Goal: Register for event/course

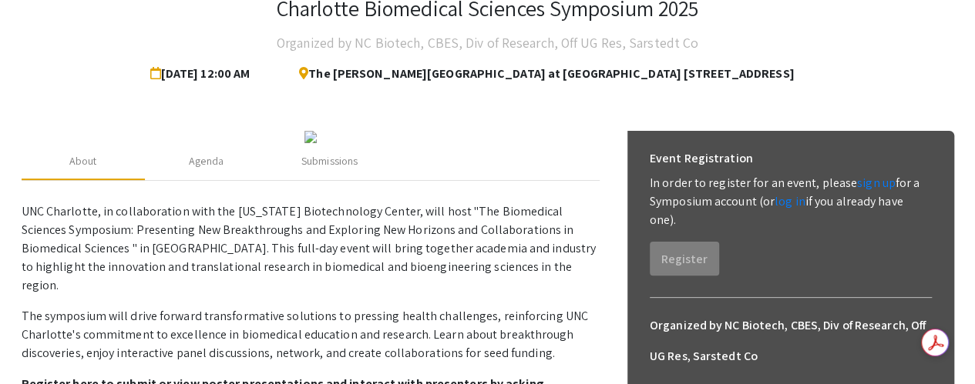
scroll to position [103, 0]
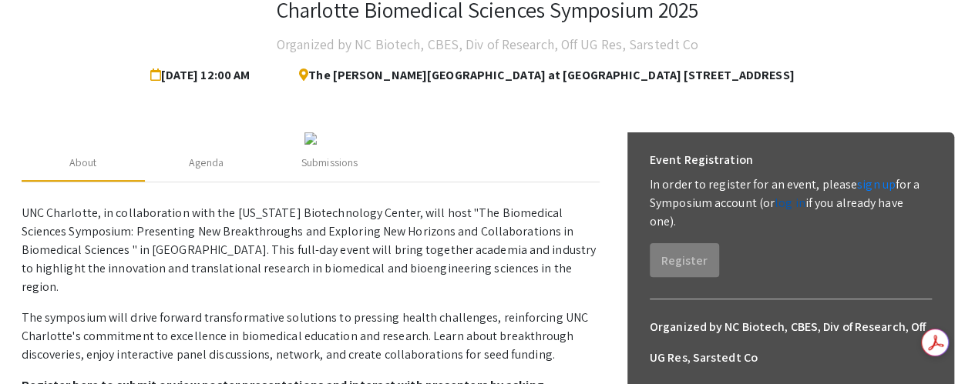
click at [790, 206] on link "log in" at bounding box center [789, 203] width 31 height 16
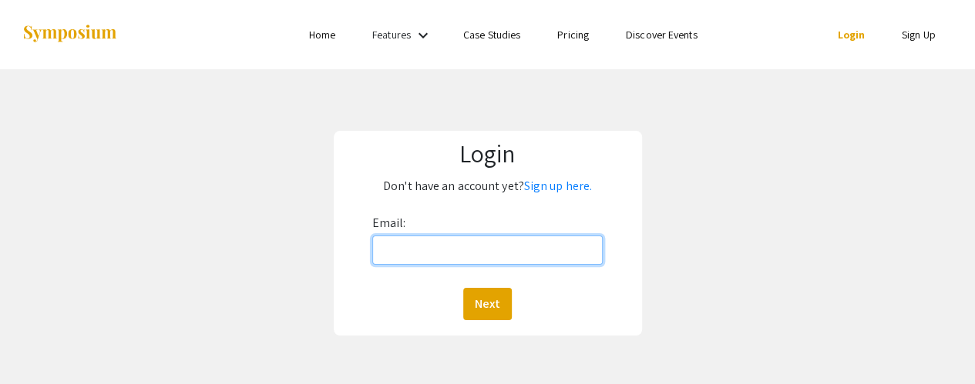
click at [479, 253] on input "Email:" at bounding box center [487, 250] width 231 height 29
type input "[EMAIL_ADDRESS][DOMAIN_NAME]"
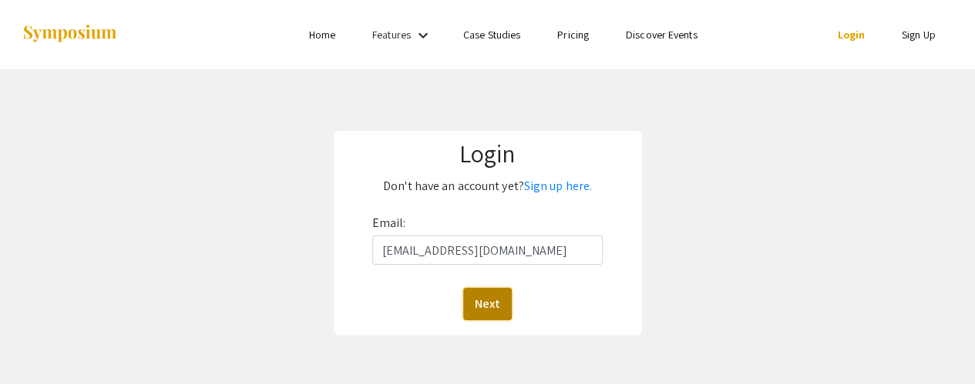
click at [496, 304] on button "Next" at bounding box center [487, 304] width 49 height 32
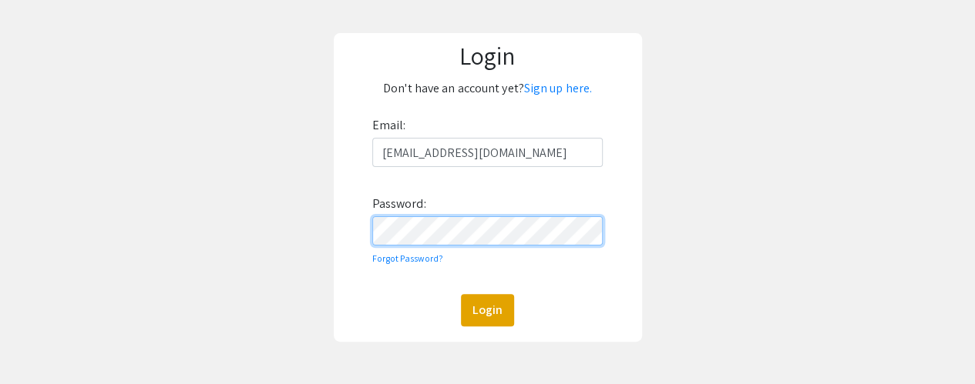
scroll to position [99, 0]
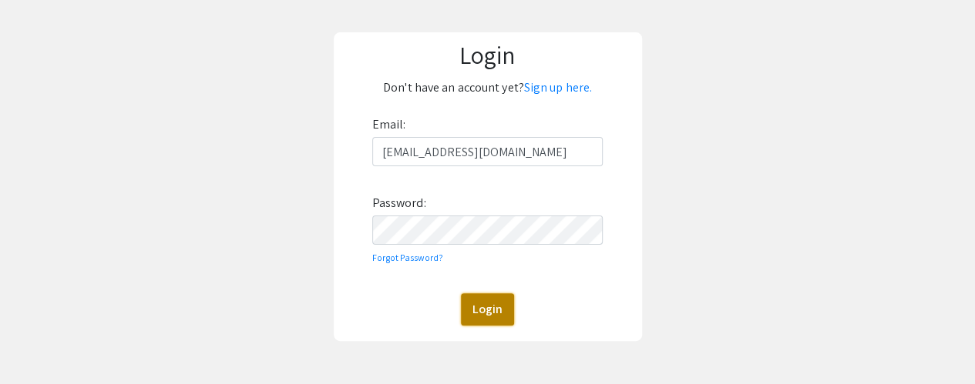
click at [481, 319] on button "Login" at bounding box center [487, 310] width 53 height 32
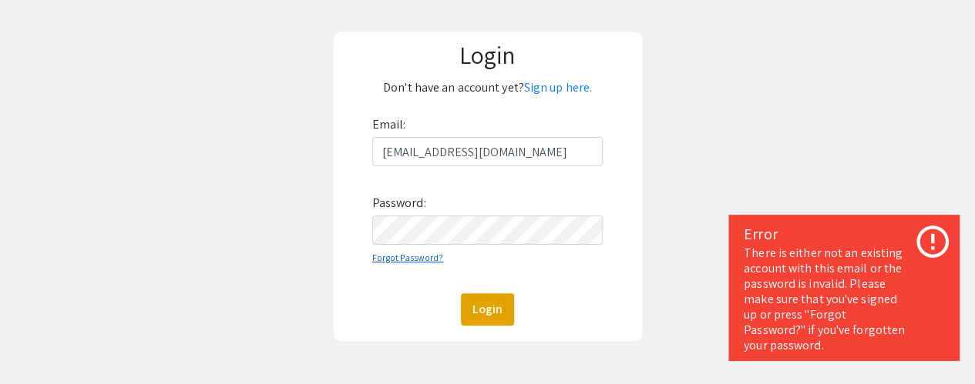
click at [414, 257] on link "Forgot Password?" at bounding box center [408, 258] width 72 height 12
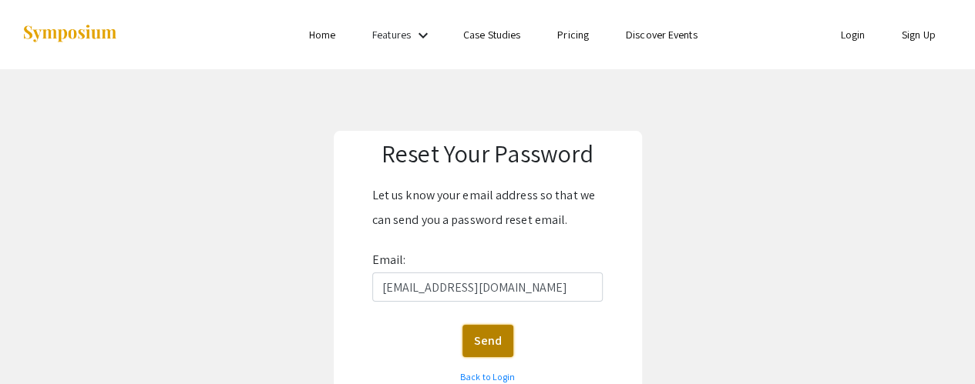
click at [486, 343] on button "Send" at bounding box center [487, 341] width 51 height 32
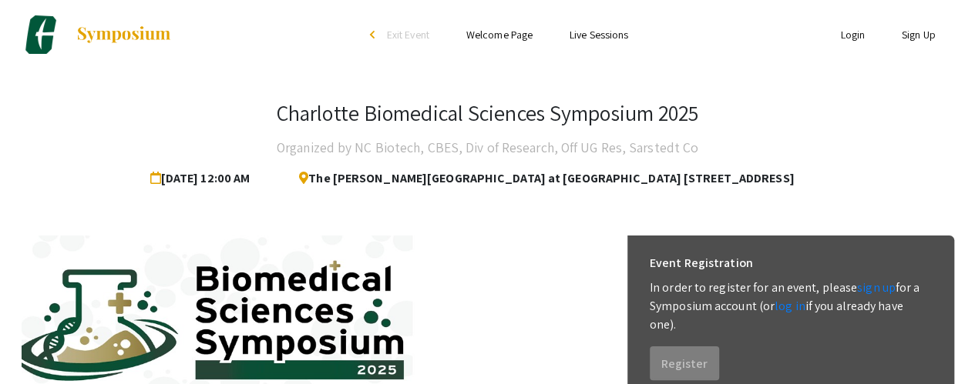
scroll to position [137, 0]
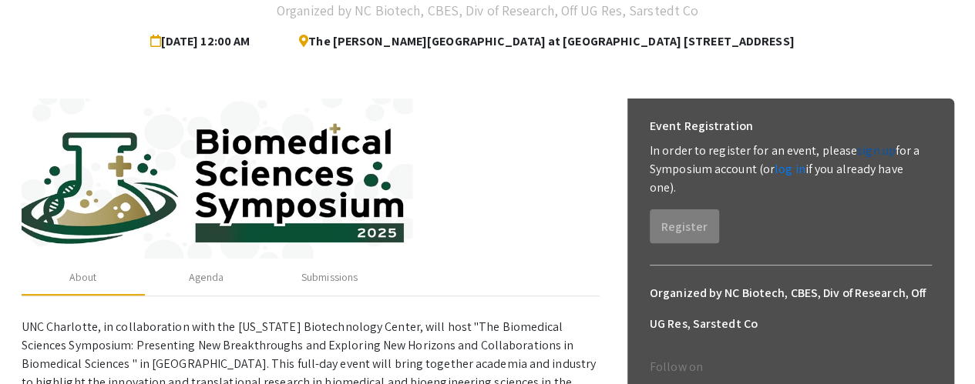
click at [874, 153] on link "sign up" at bounding box center [876, 151] width 39 height 16
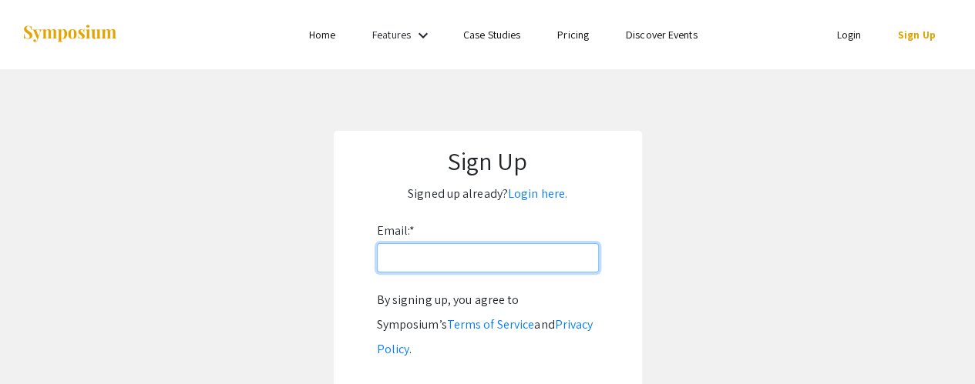
click at [538, 272] on input "Email: *" at bounding box center [488, 257] width 222 height 29
type input "[EMAIL_ADDRESS][DOMAIN_NAME]"
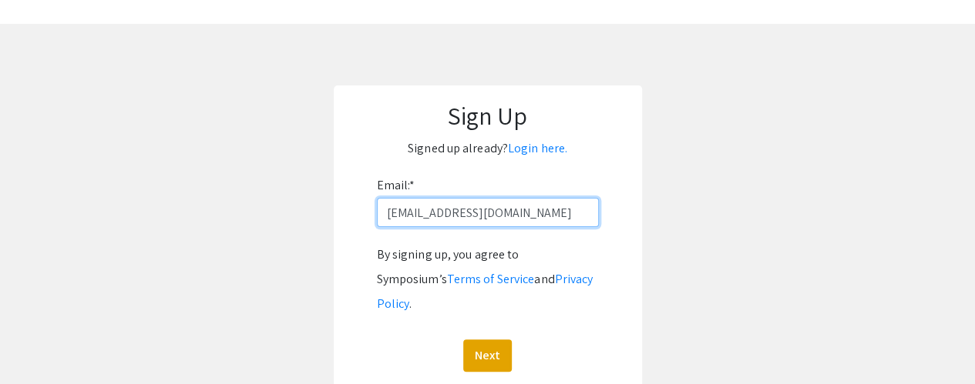
scroll to position [46, 0]
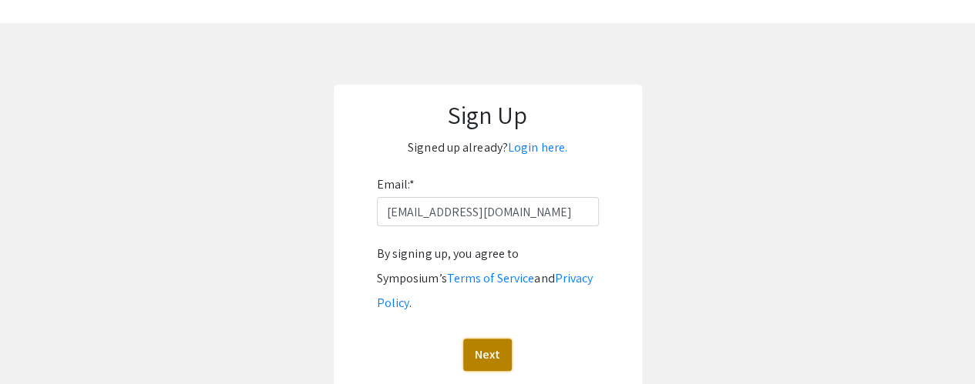
click at [490, 339] on button "Next" at bounding box center [487, 355] width 49 height 32
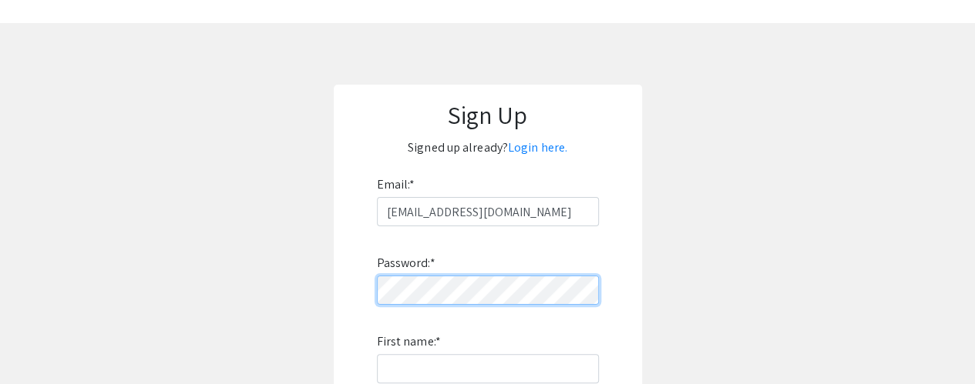
scroll to position [126, 0]
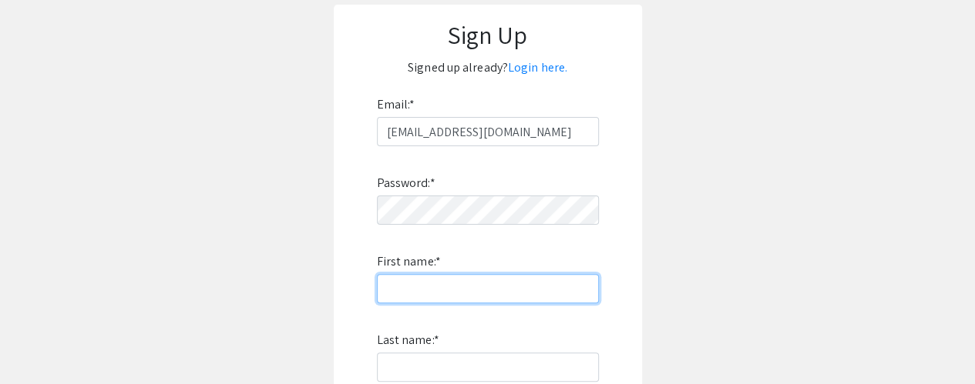
click at [489, 287] on input "First name: *" at bounding box center [488, 288] width 222 height 29
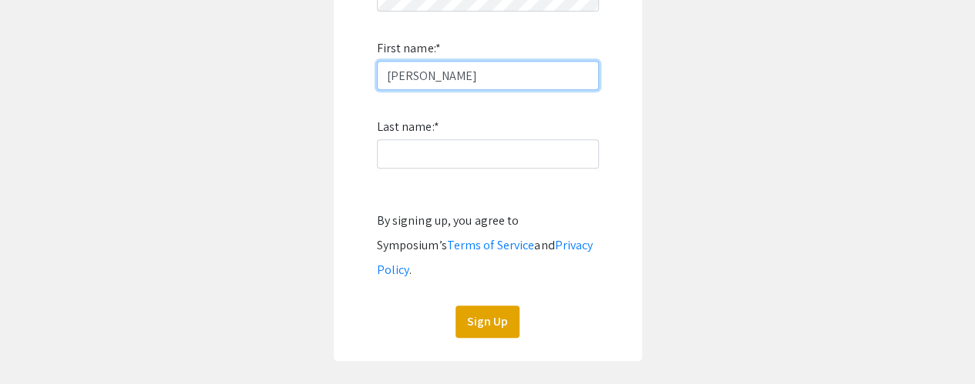
scroll to position [340, 0]
type input "Upasana"
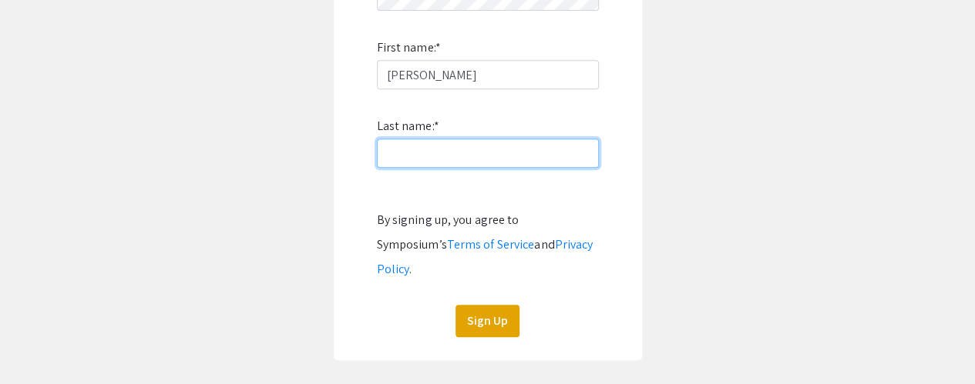
click at [544, 151] on input "Last name: *" at bounding box center [488, 153] width 222 height 29
type input "Das"
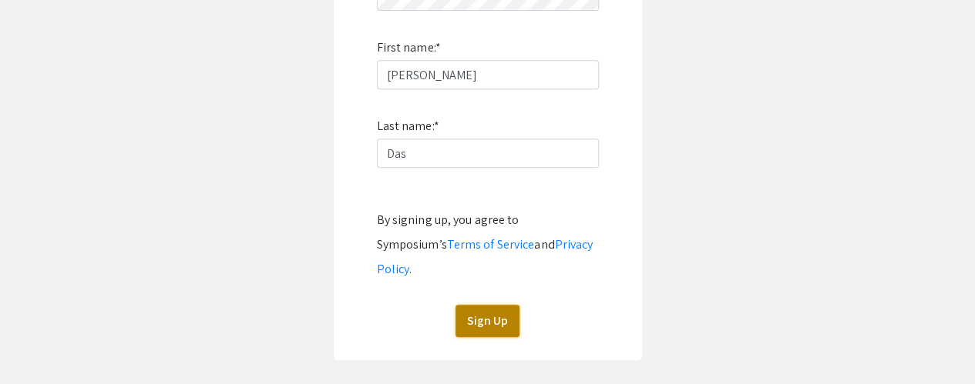
click at [471, 305] on button "Sign Up" at bounding box center [487, 321] width 64 height 32
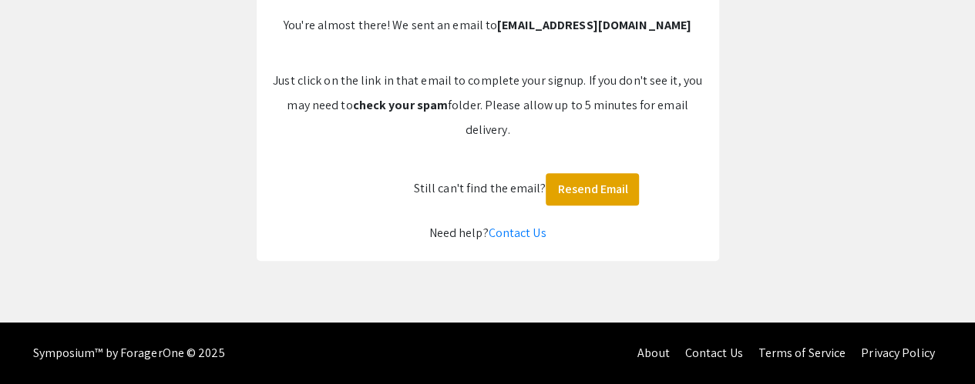
scroll to position [193, 0]
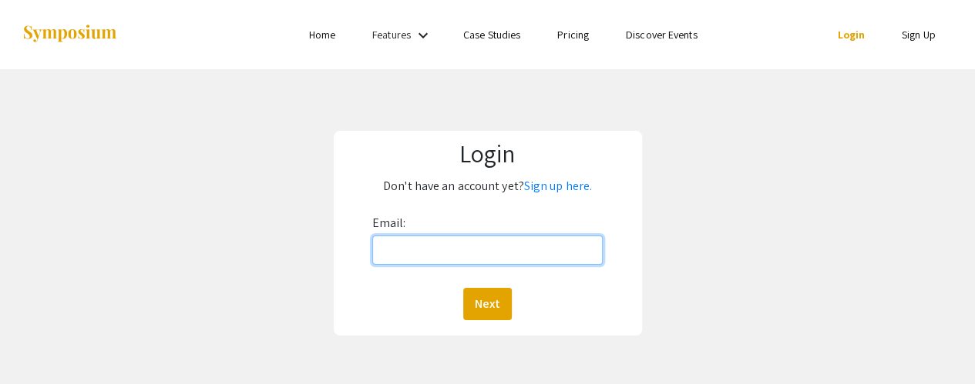
click at [433, 251] on input "Email:" at bounding box center [487, 250] width 231 height 29
type input "[EMAIL_ADDRESS][DOMAIN_NAME]"
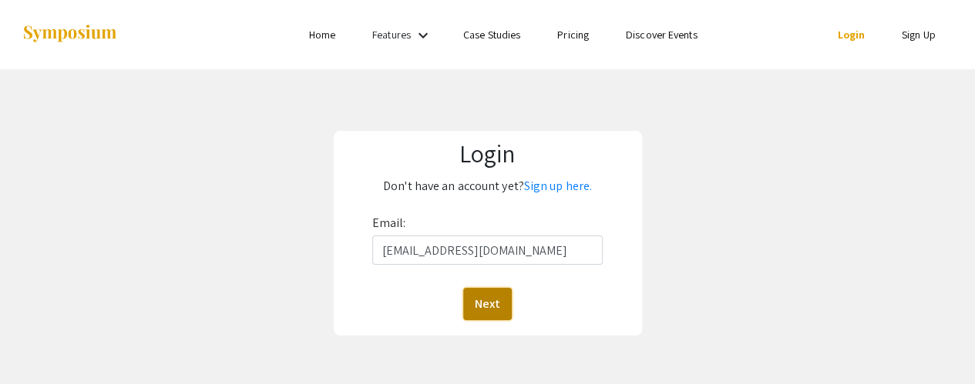
click at [491, 320] on button "Next" at bounding box center [487, 304] width 49 height 32
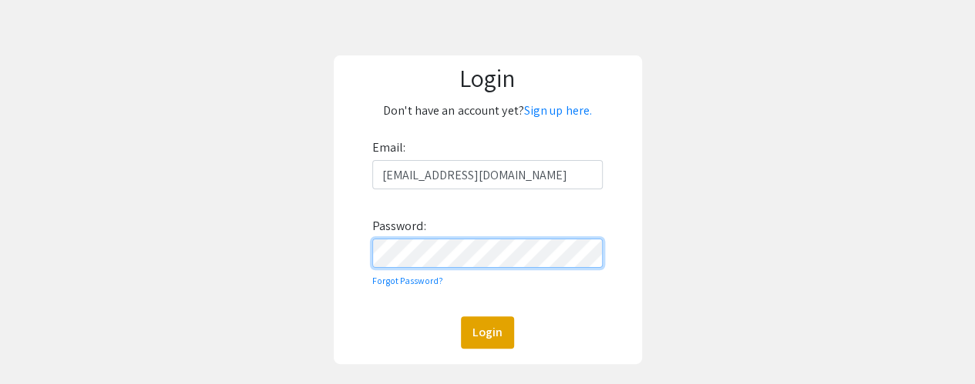
scroll to position [77, 0]
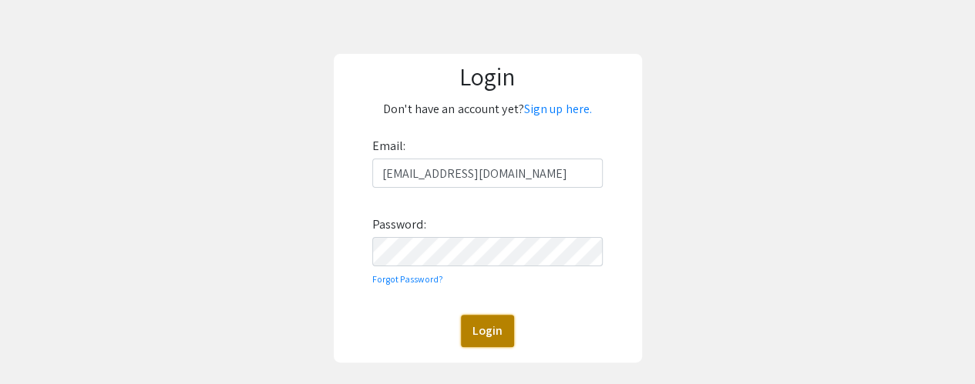
click at [491, 324] on button "Login" at bounding box center [487, 331] width 53 height 32
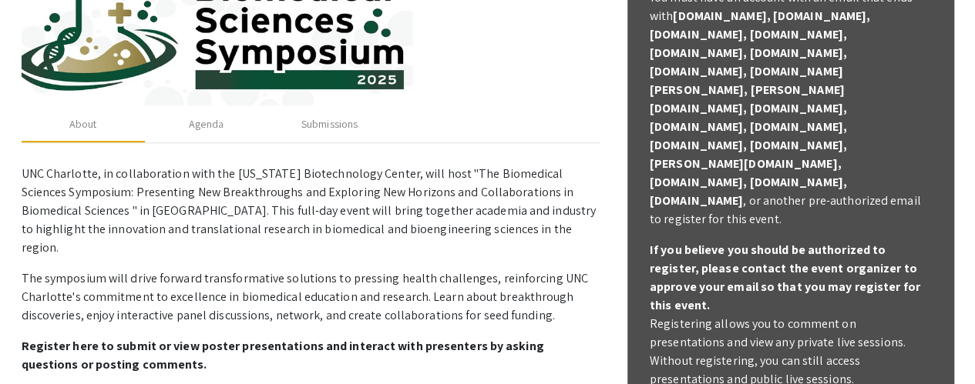
scroll to position [328, 0]
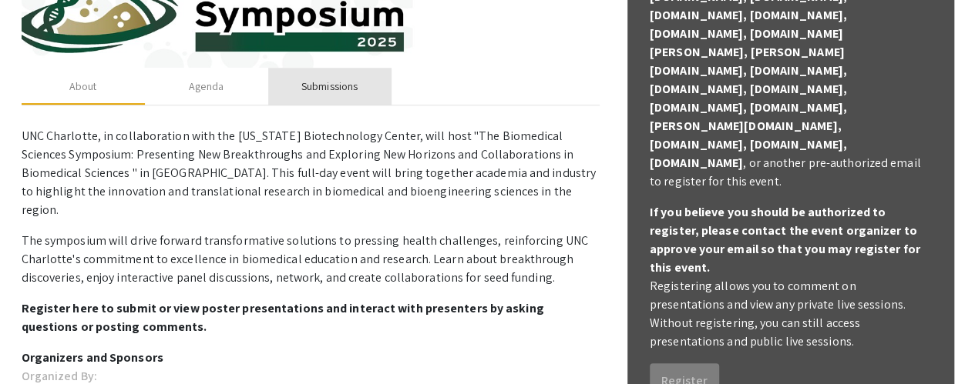
click at [325, 89] on div "Submissions" at bounding box center [329, 87] width 56 height 16
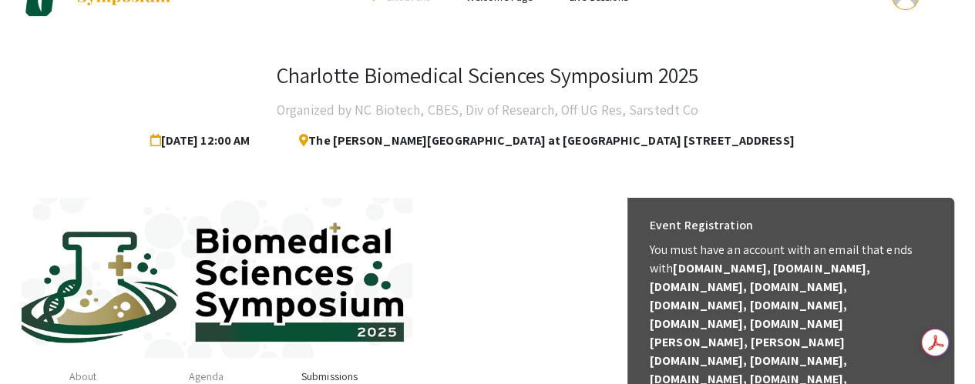
scroll to position [37, 0]
